Goal: Find specific page/section: Find specific page/section

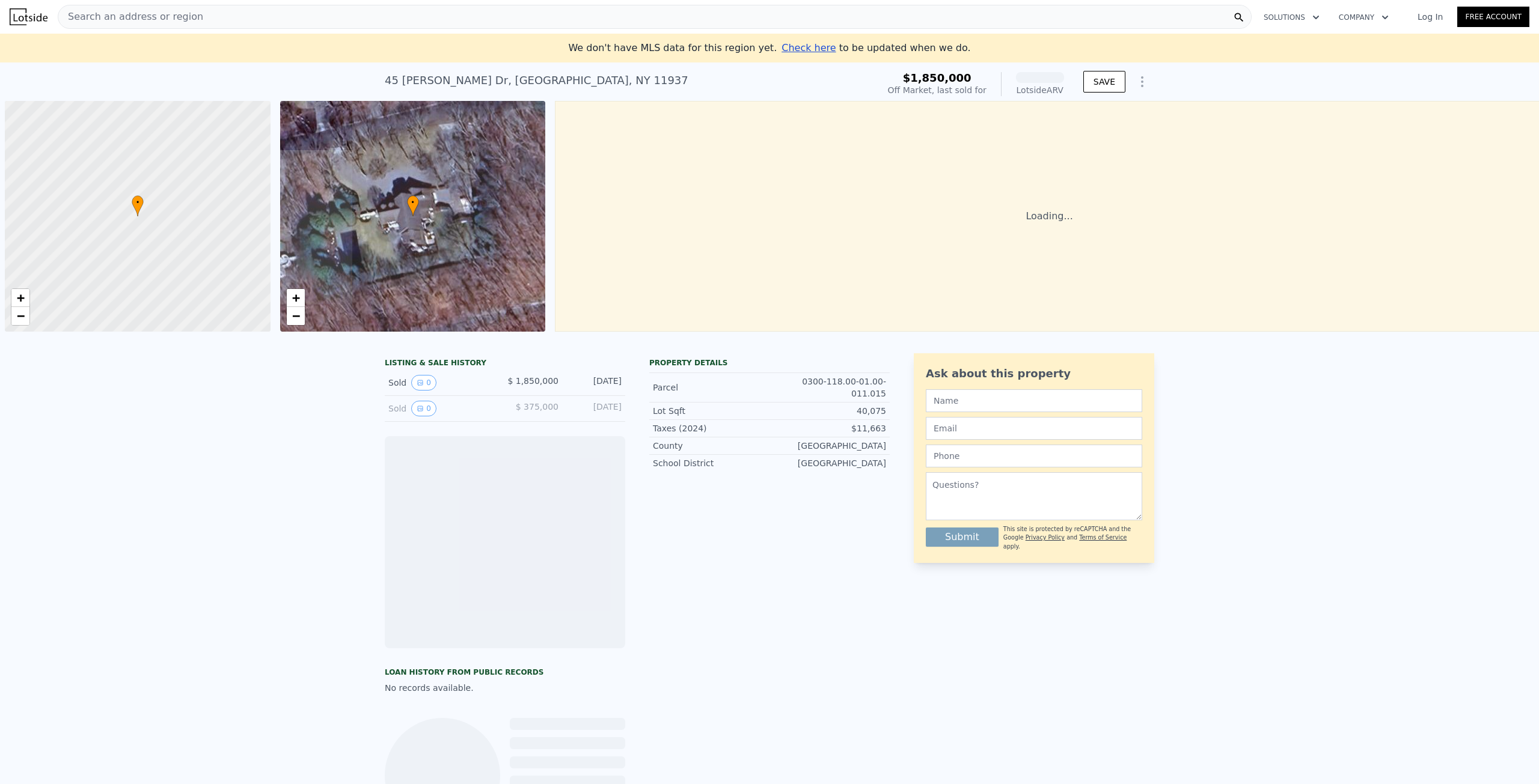
scroll to position [0, 5]
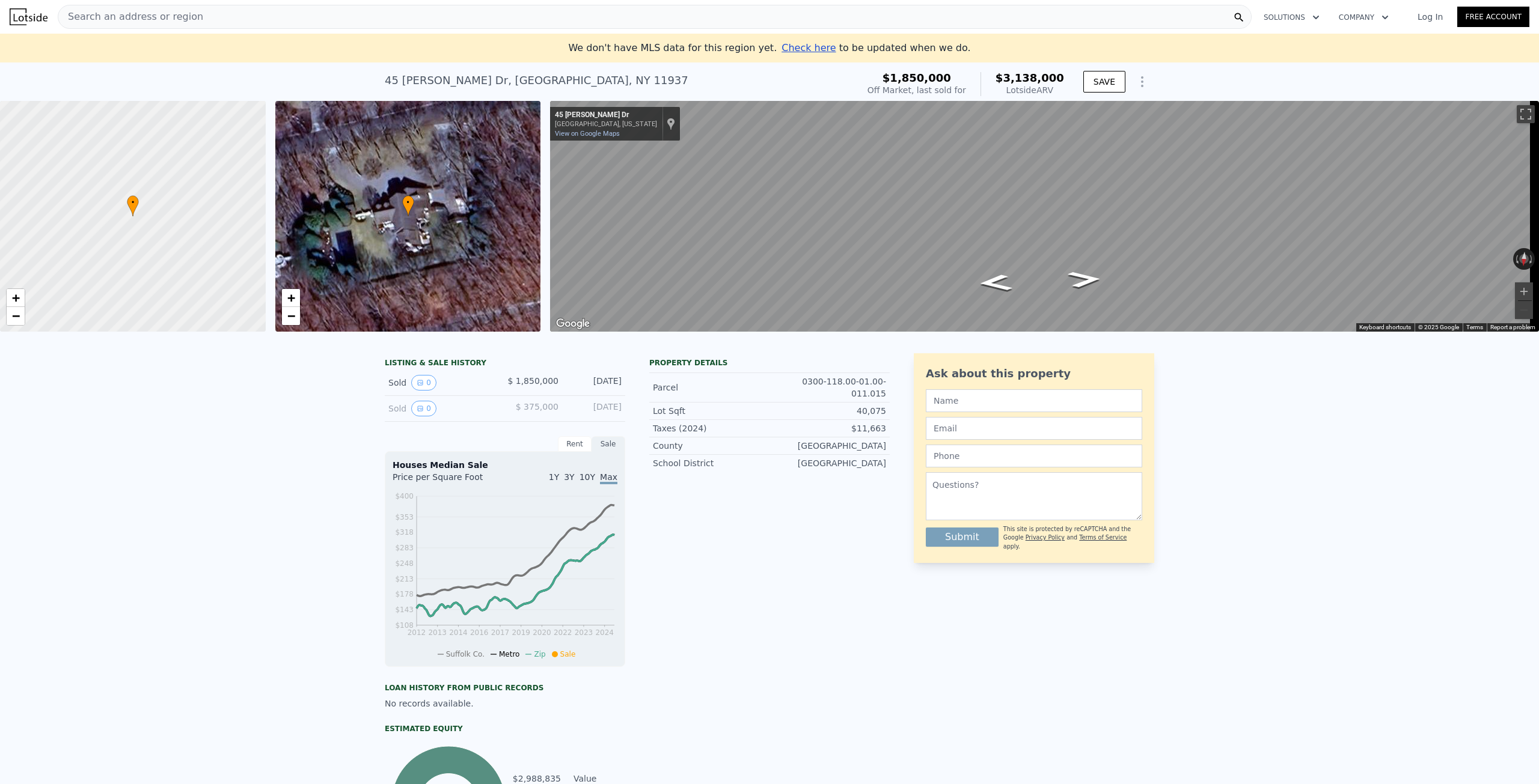
click at [182, 23] on span "Search an address or region" at bounding box center [131, 17] width 145 height 14
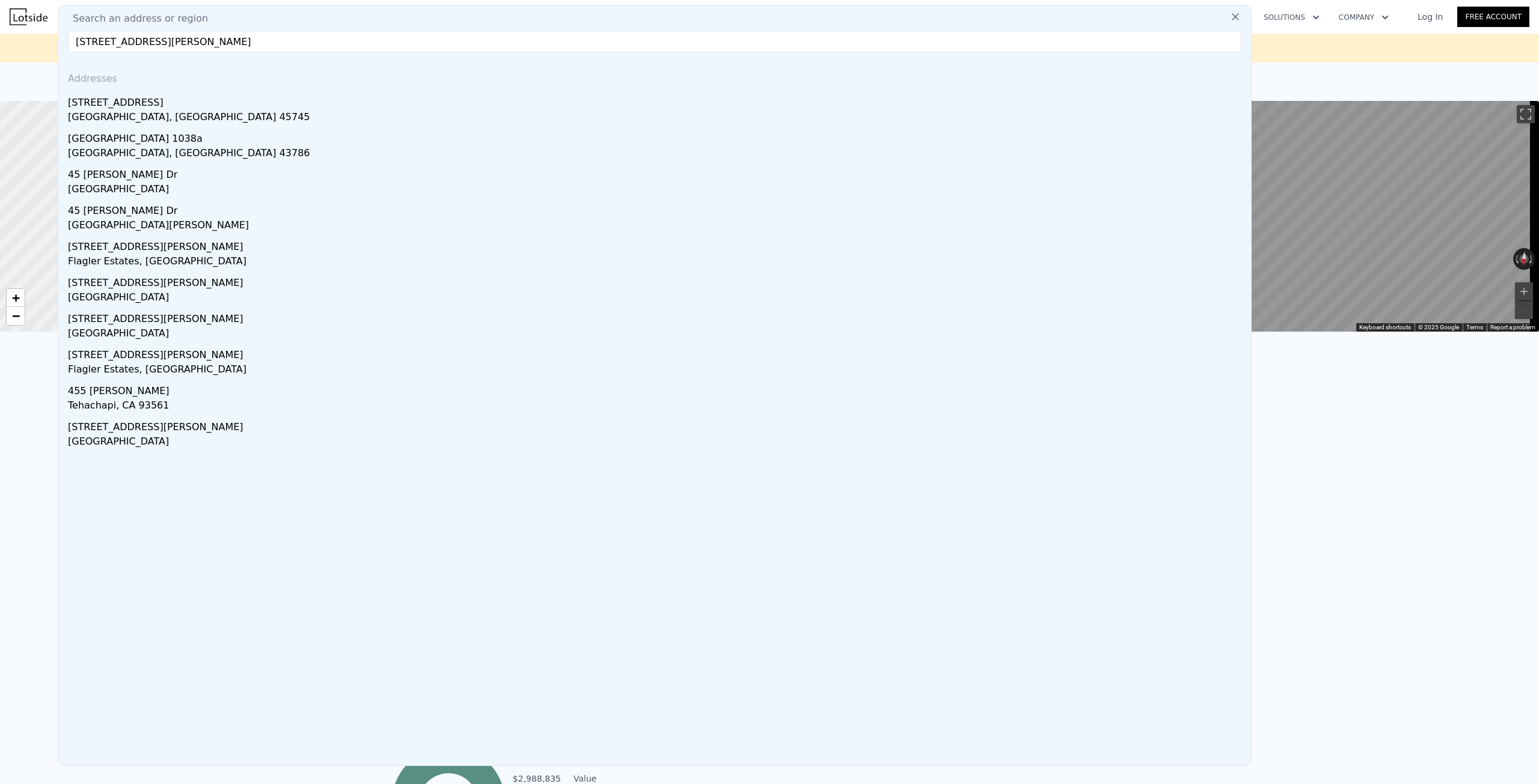
drag, startPoint x: 128, startPoint y: 49, endPoint x: 230, endPoint y: 49, distance: 102.0
click at [225, 49] on input "[STREET_ADDRESS][PERSON_NAME]" at bounding box center [654, 42] width 1173 height 22
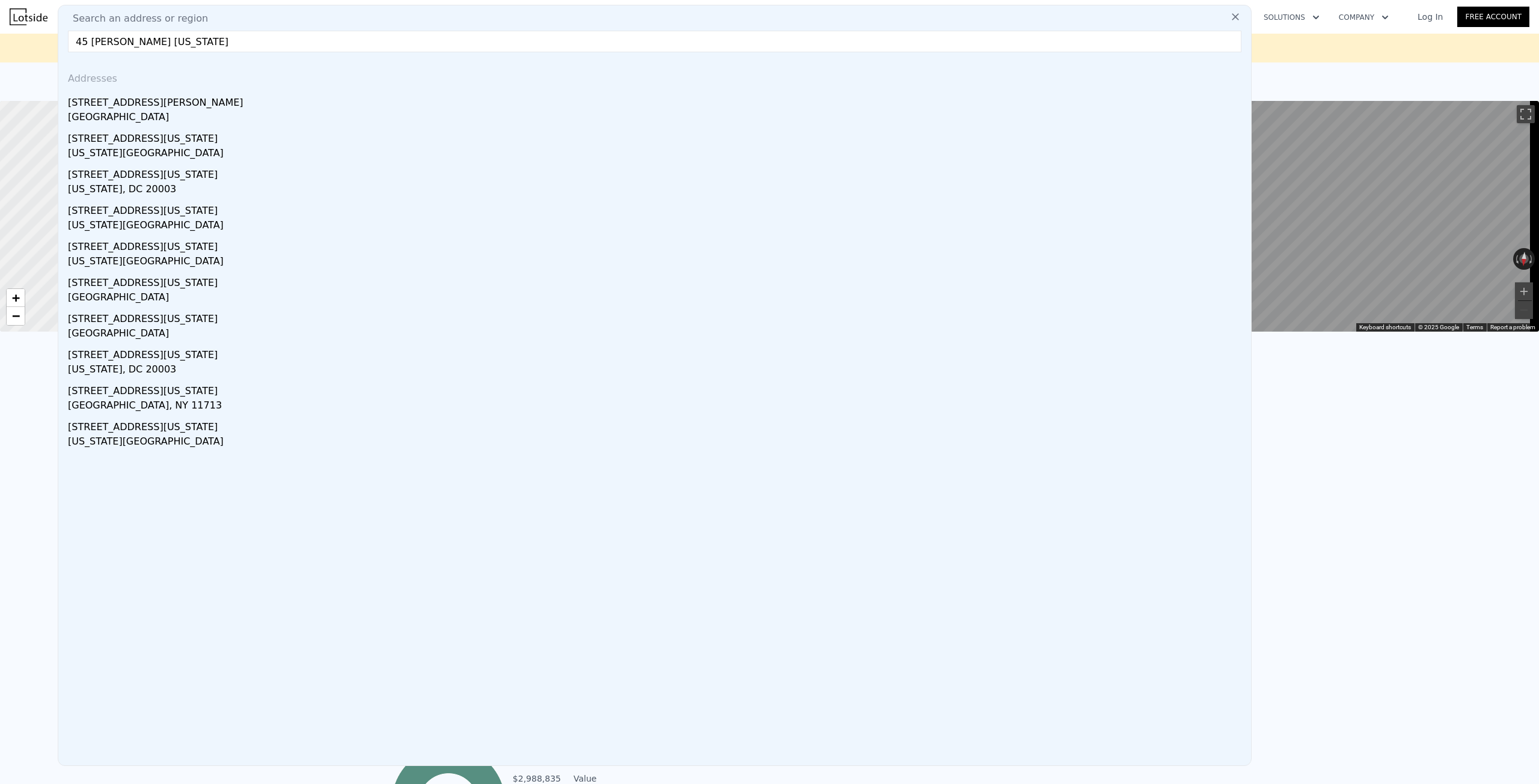
drag, startPoint x: 210, startPoint y: 44, endPoint x: -16, endPoint y: 6, distance: 229.2
click at [0, 6] on html "Search an address or region Search an address or region 45 [PERSON_NAME] [US_ST…" at bounding box center [770, 392] width 1539 height 784
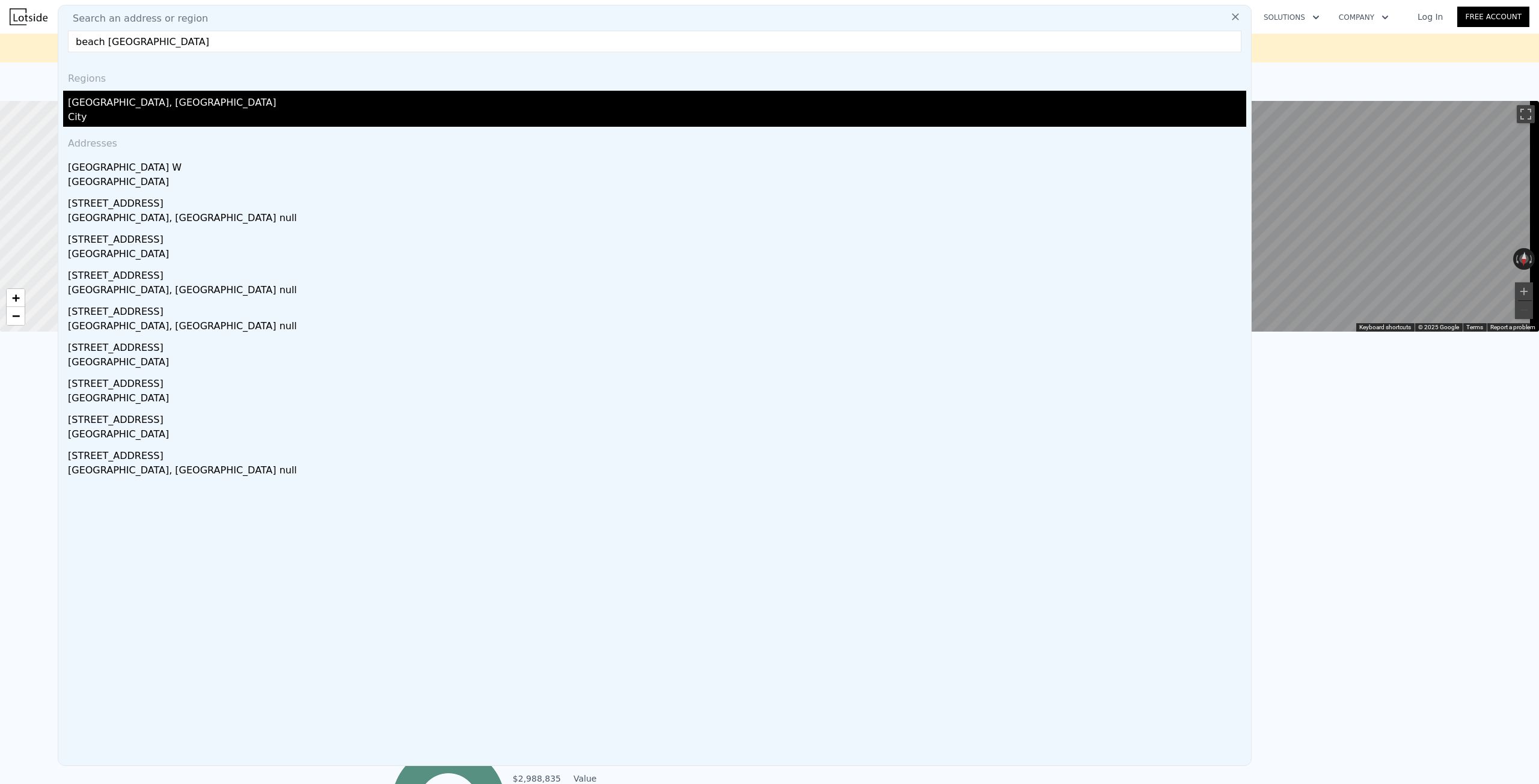
type input "beach [GEOGRAPHIC_DATA]"
click at [116, 111] on div "City" at bounding box center [657, 118] width 1178 height 17
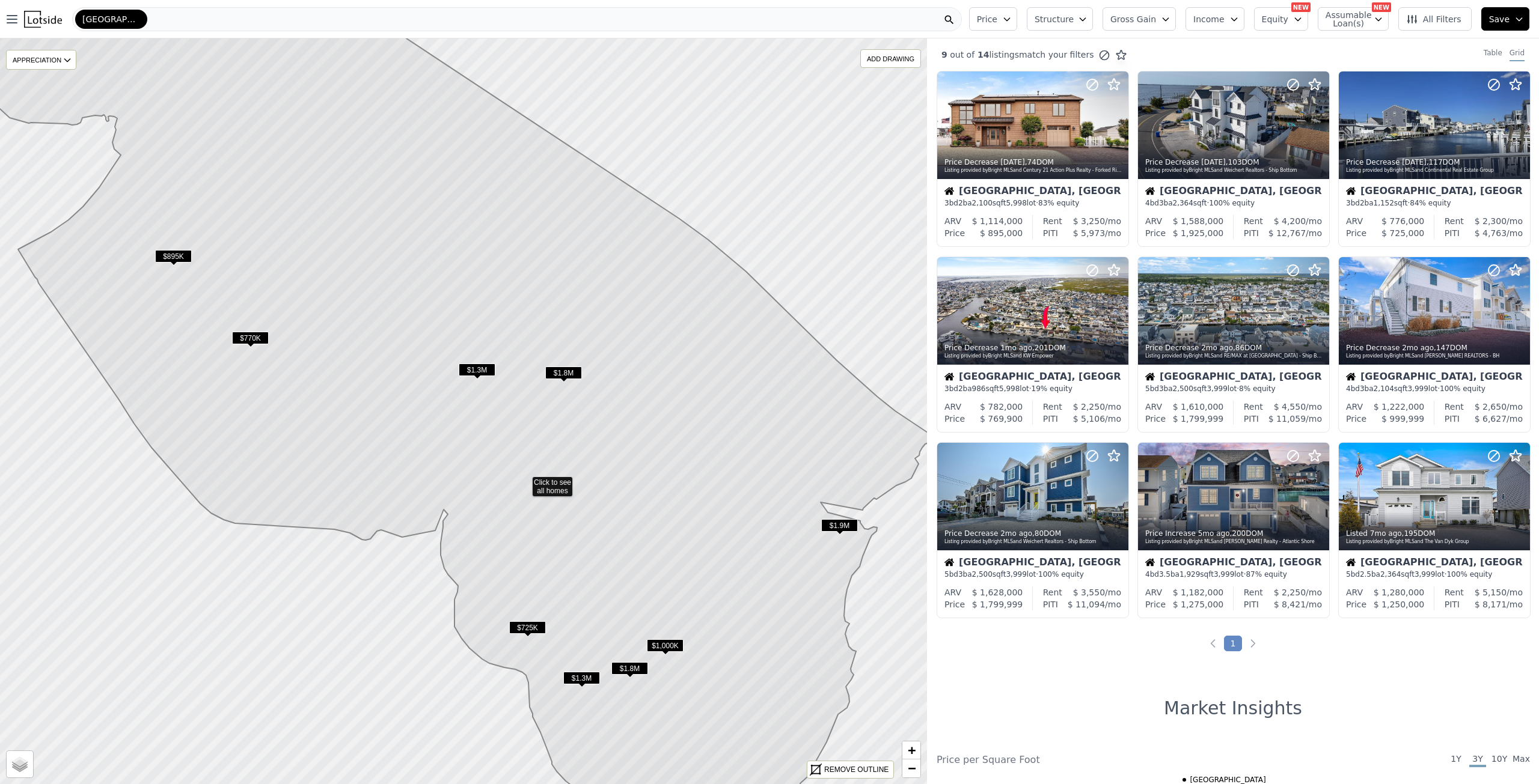
drag, startPoint x: 540, startPoint y: 278, endPoint x: 610, endPoint y: 327, distance: 85.4
click at [610, 327] on icon at bounding box center [452, 480] width 971 height 897
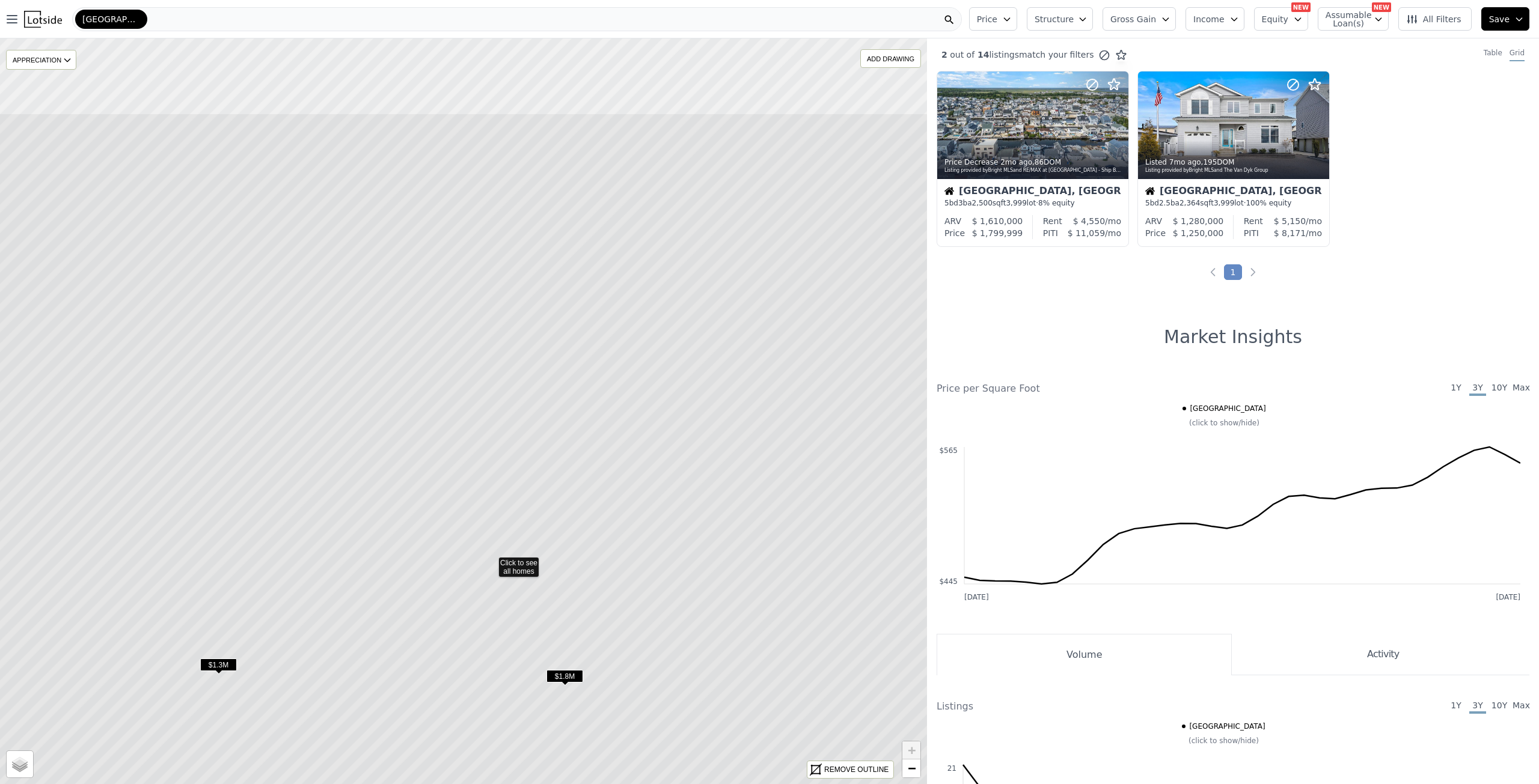
drag, startPoint x: 559, startPoint y: 323, endPoint x: 549, endPoint y: 390, distance: 67.7
click at [549, 390] on icon at bounding box center [490, 561] width 1114 height 897
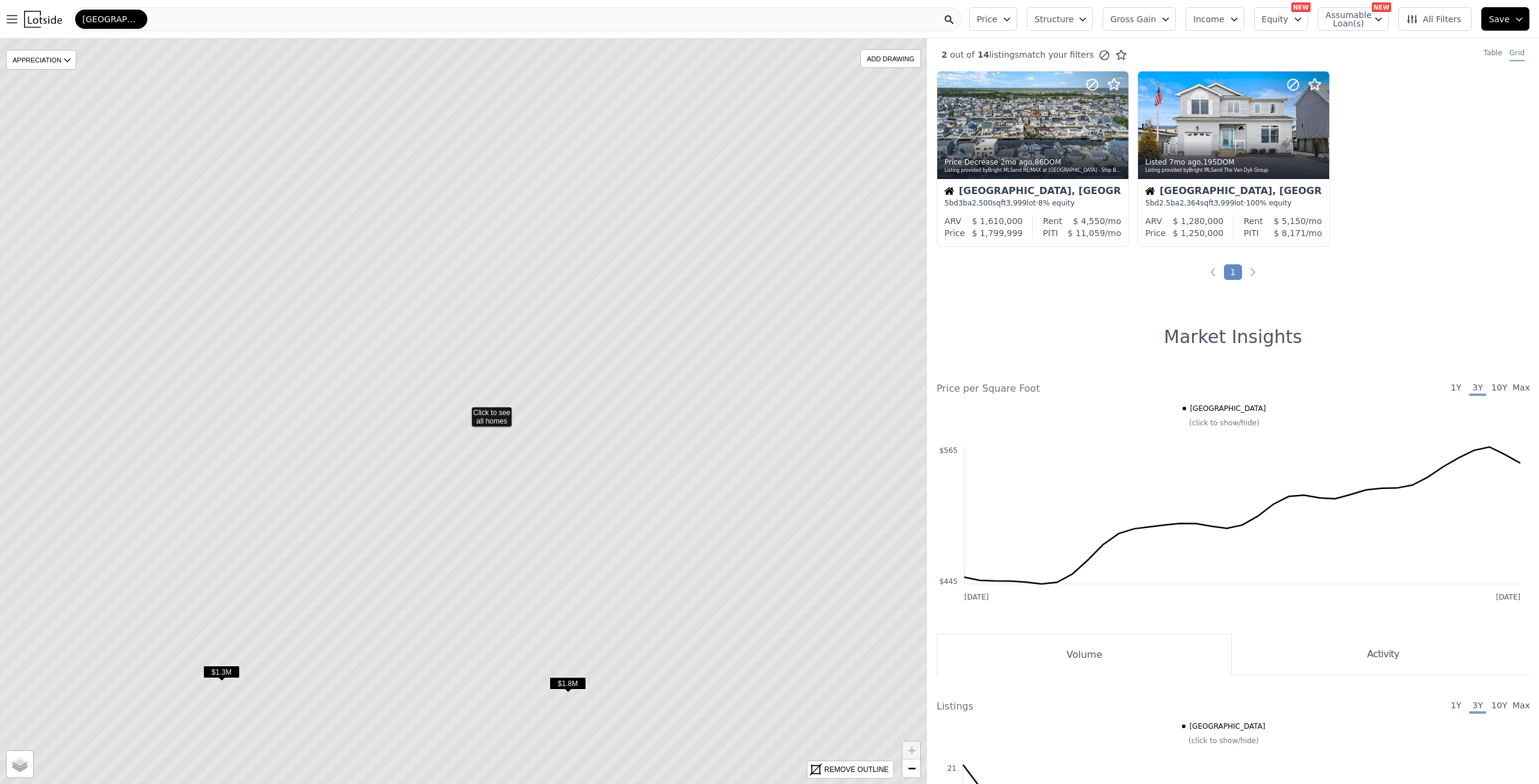
click at [502, 345] on icon at bounding box center [463, 411] width 1114 height 897
click at [464, 360] on icon at bounding box center [463, 411] width 1114 height 897
click at [440, 375] on icon at bounding box center [463, 411] width 1114 height 897
click at [493, 356] on icon at bounding box center [463, 411] width 1114 height 897
click at [537, 337] on icon at bounding box center [463, 411] width 1114 height 897
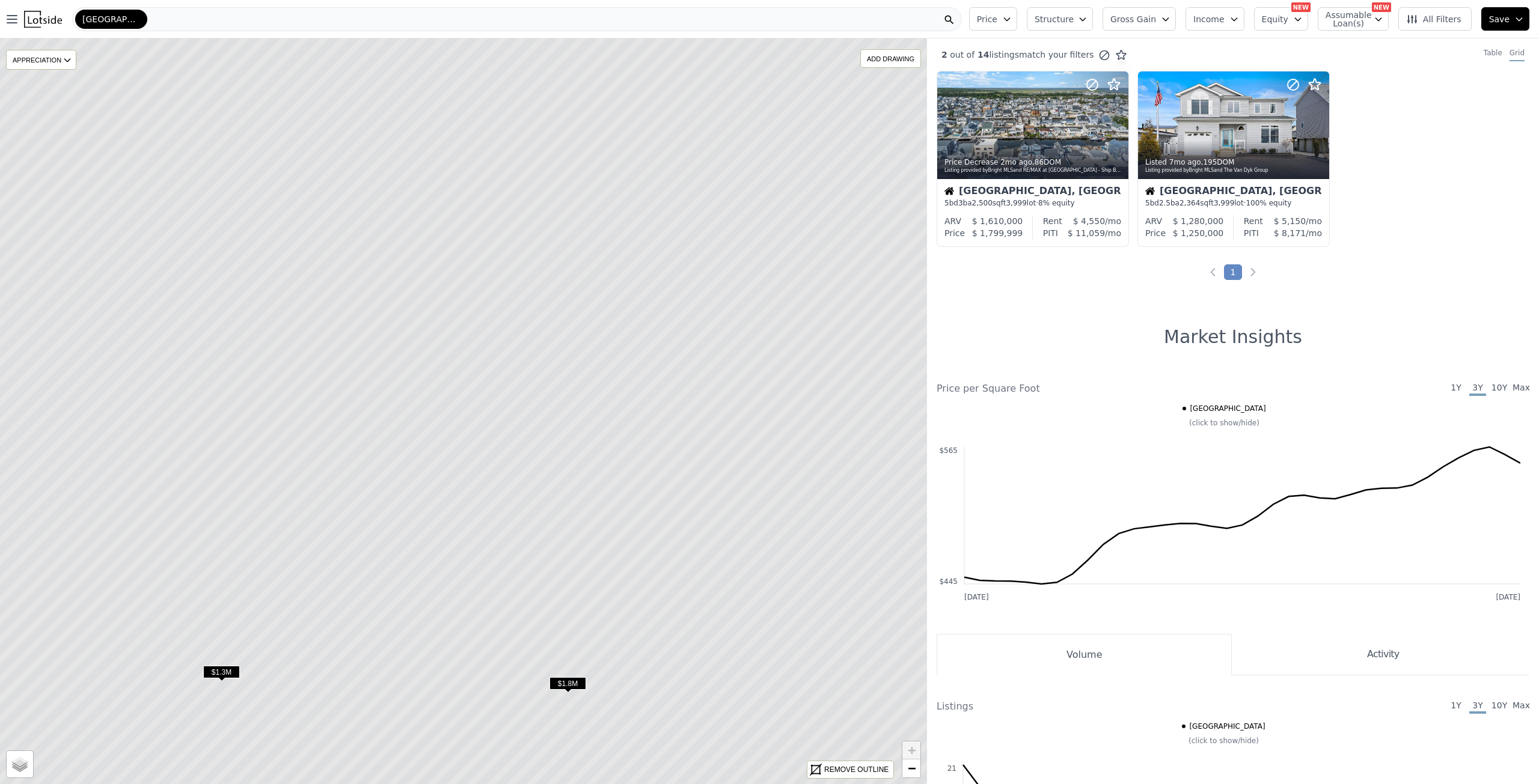
click at [516, 361] on icon at bounding box center [463, 411] width 1114 height 897
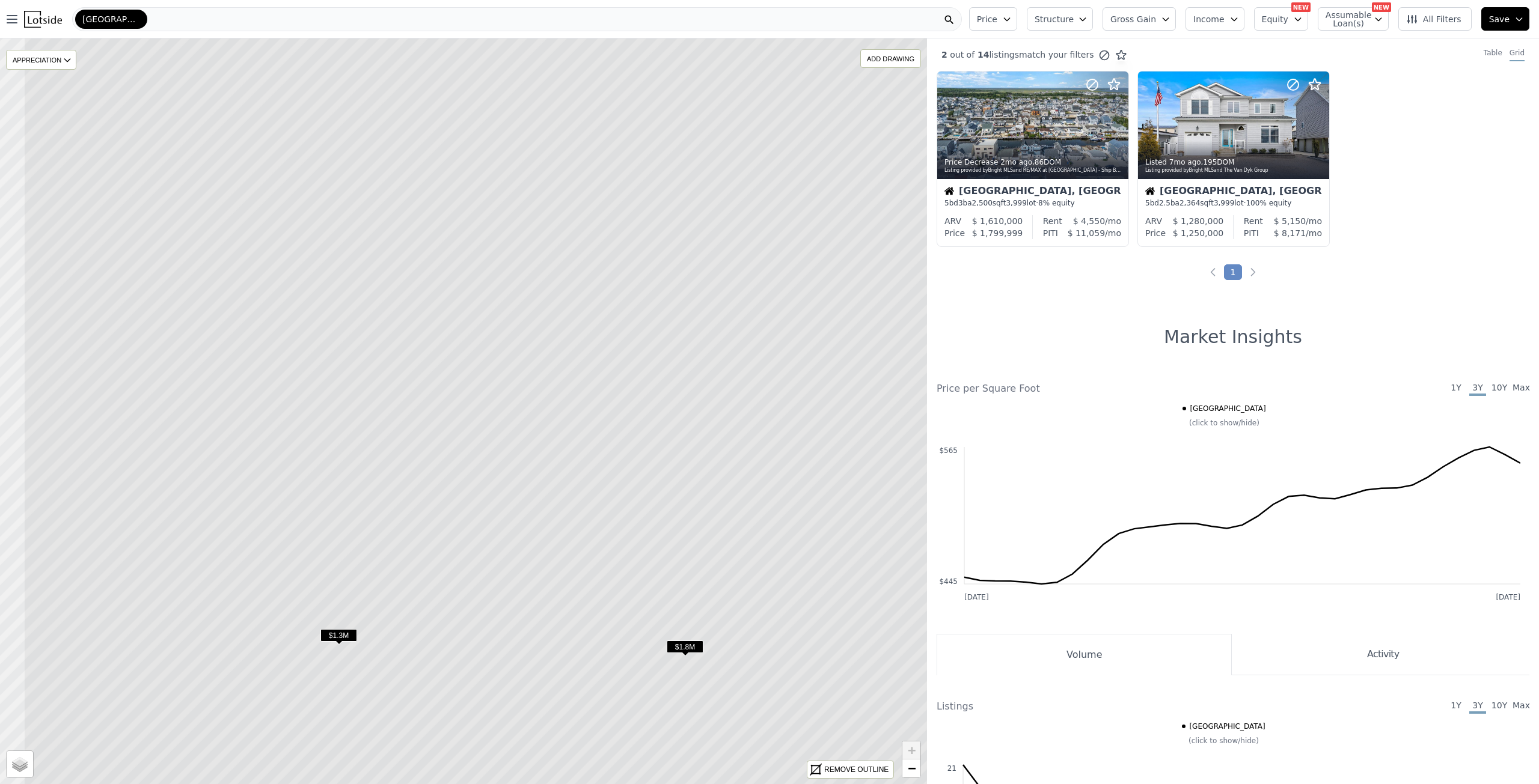
drag, startPoint x: 488, startPoint y: 400, endPoint x: 606, endPoint y: 363, distance: 123.7
click at [606, 363] on icon at bounding box center [580, 374] width 1114 height 897
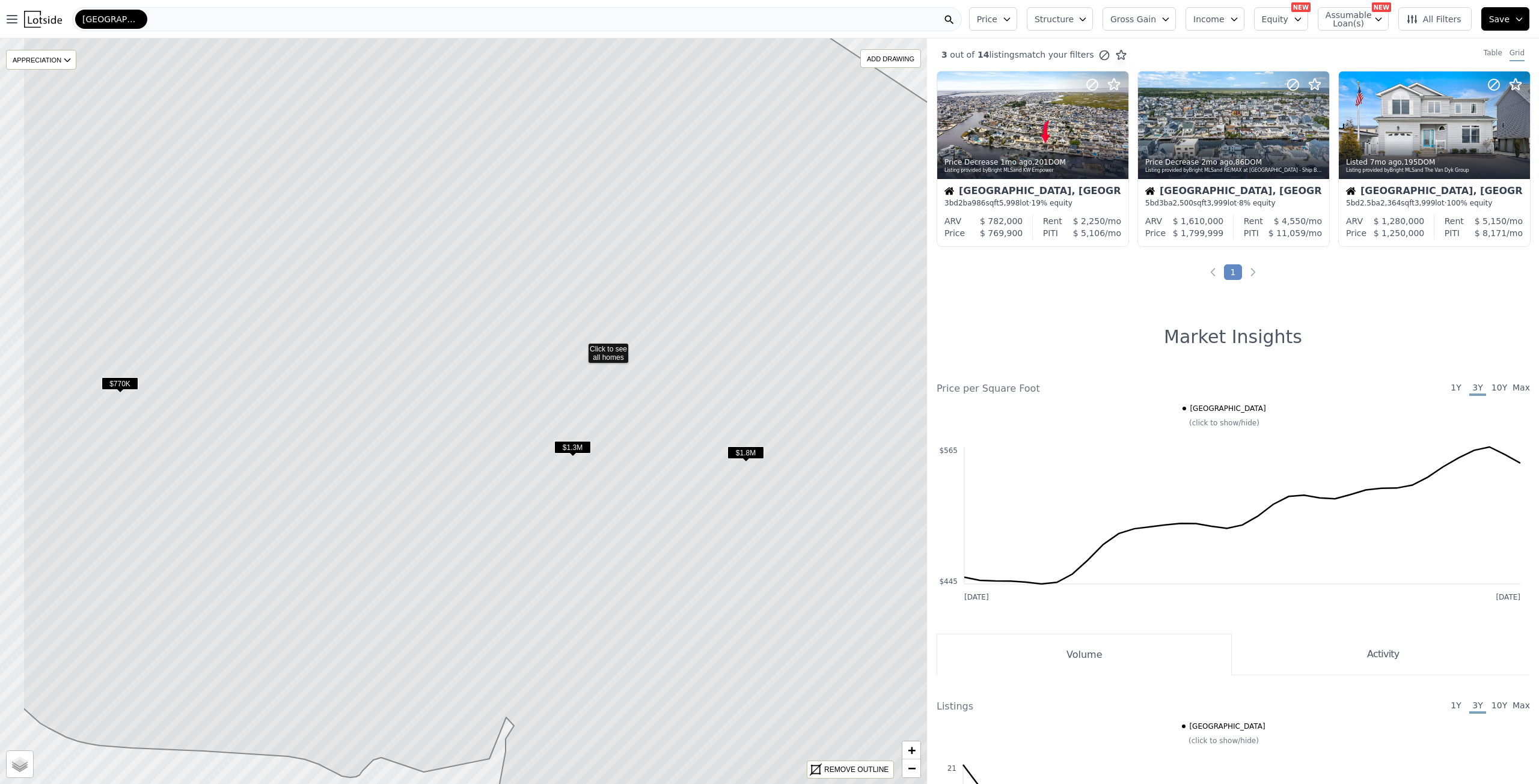
drag, startPoint x: 451, startPoint y: 454, endPoint x: 567, endPoint y: 390, distance: 132.5
click at [567, 390] on icon at bounding box center [579, 347] width 1114 height 897
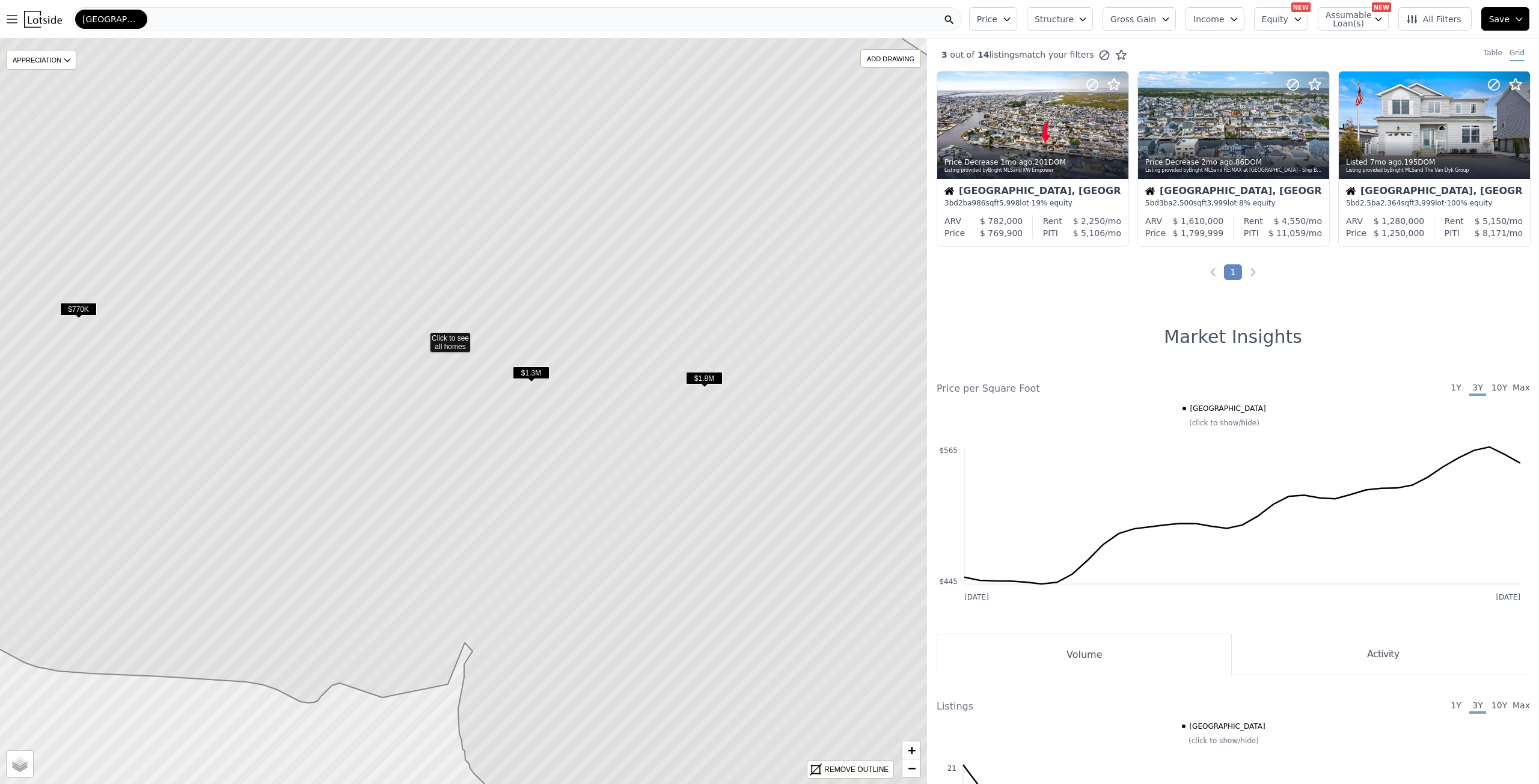
click at [490, 198] on icon at bounding box center [421, 336] width 1114 height 897
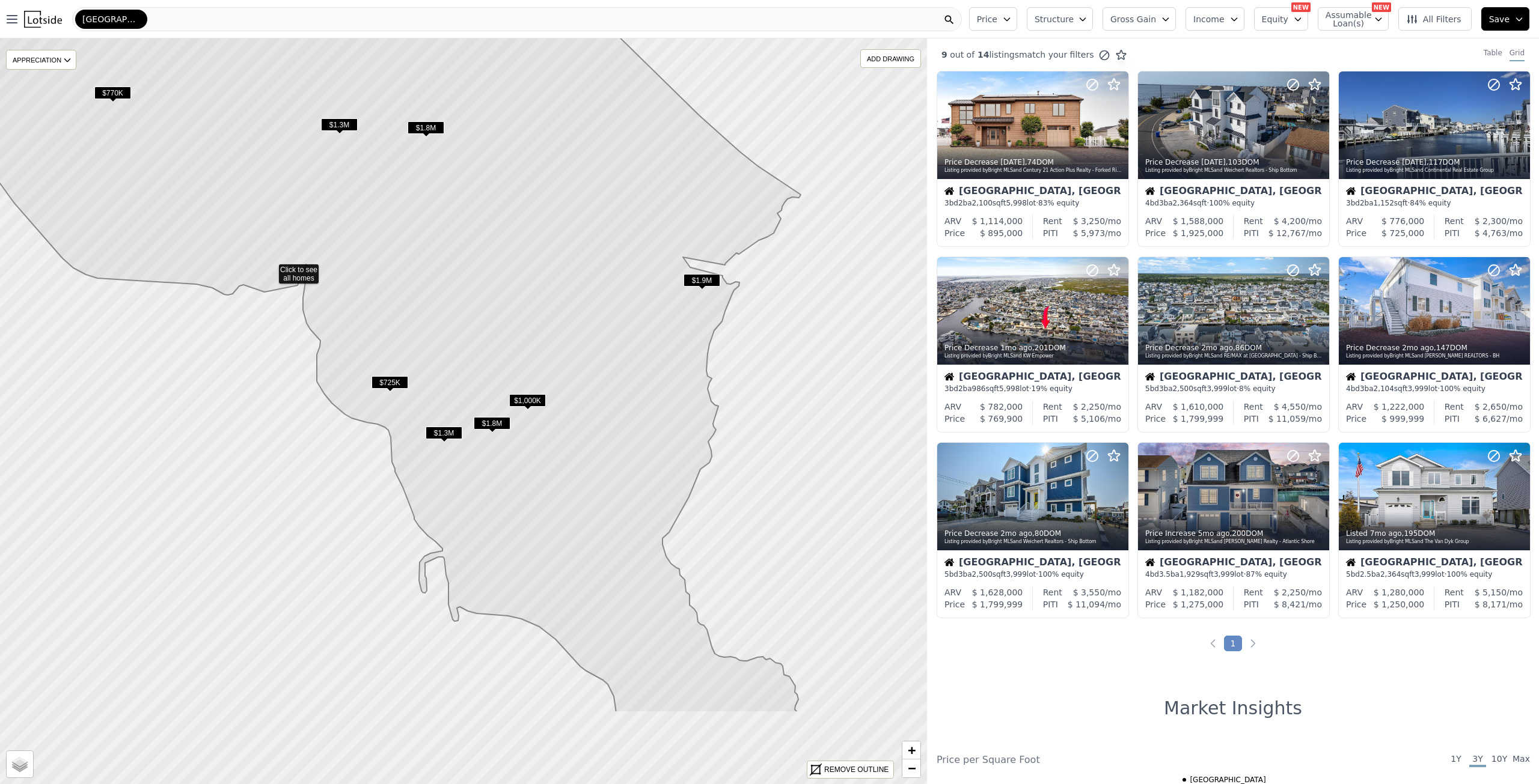
drag, startPoint x: 753, startPoint y: 513, endPoint x: 565, endPoint y: 375, distance: 233.2
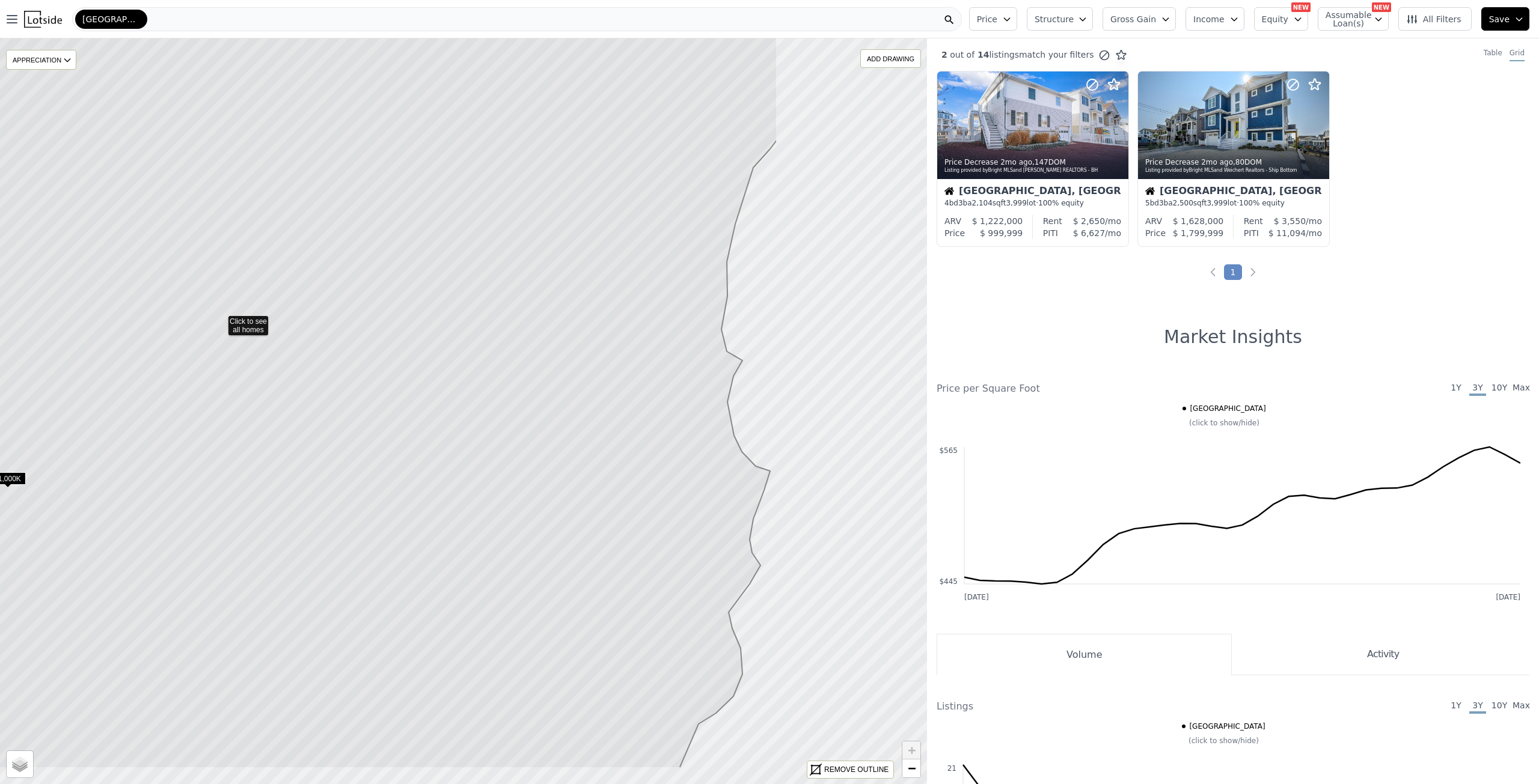
drag, startPoint x: 801, startPoint y: 552, endPoint x: 558, endPoint y: 460, distance: 259.8
click at [558, 460] on icon at bounding box center [219, 319] width 1114 height 897
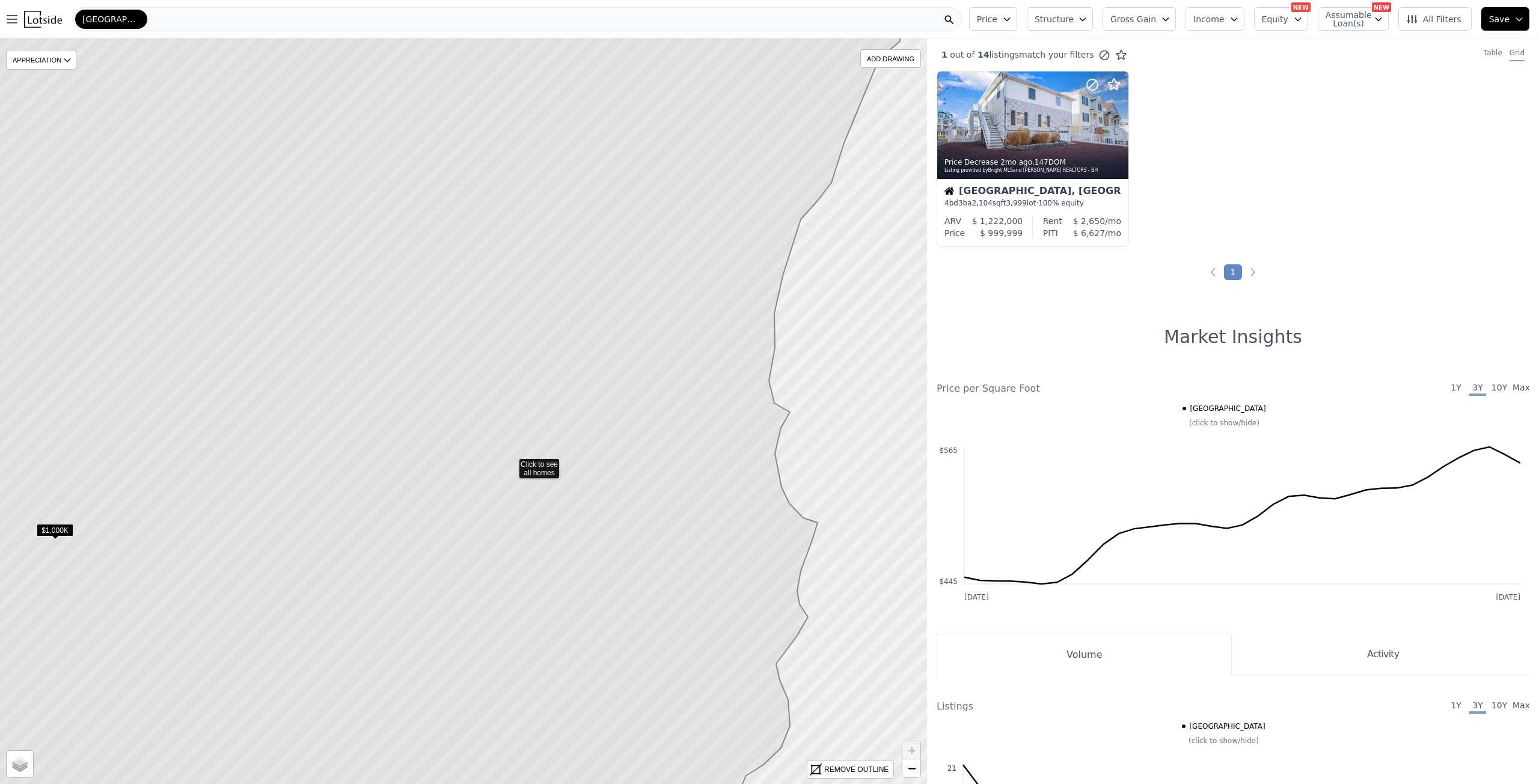
drag, startPoint x: 583, startPoint y: 310, endPoint x: 672, endPoint y: 463, distance: 177.0
click at [672, 463] on icon at bounding box center [427, 462] width 947 height 897
